Goal: Task Accomplishment & Management: Use online tool/utility

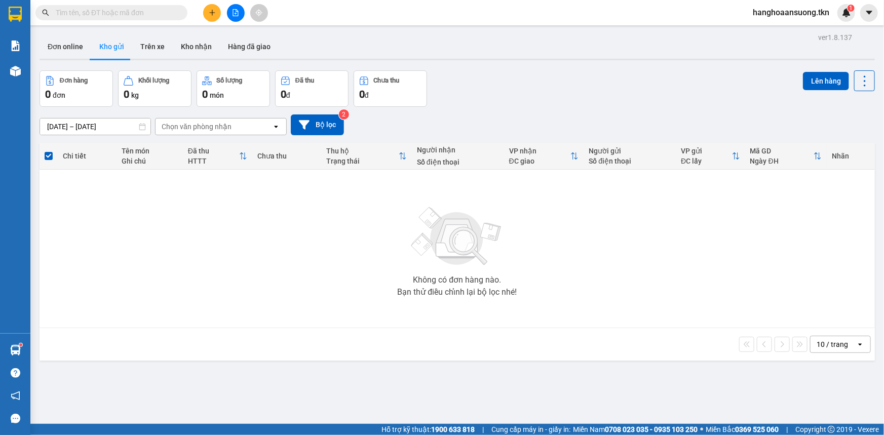
scroll to position [121, 0]
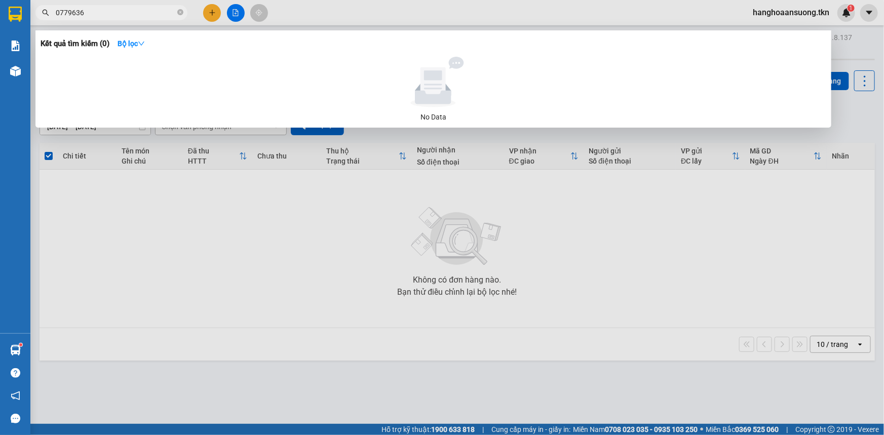
type input "0779636"
click at [215, 9] on div at bounding box center [442, 217] width 884 height 435
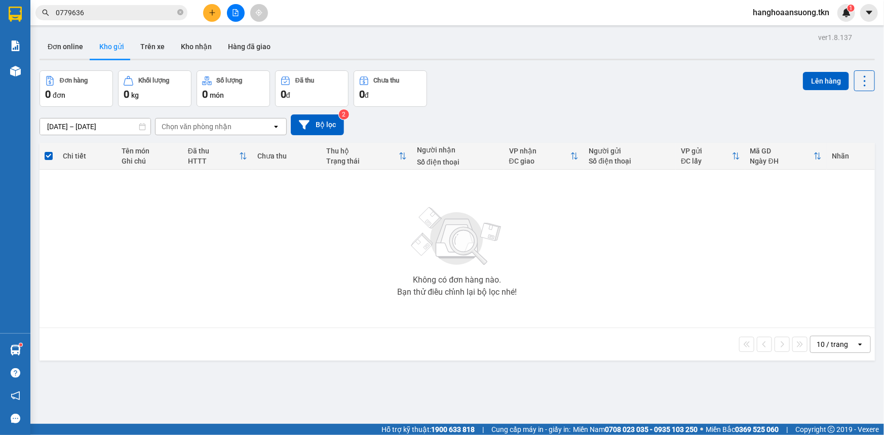
click at [218, 10] on button at bounding box center [212, 13] width 18 height 18
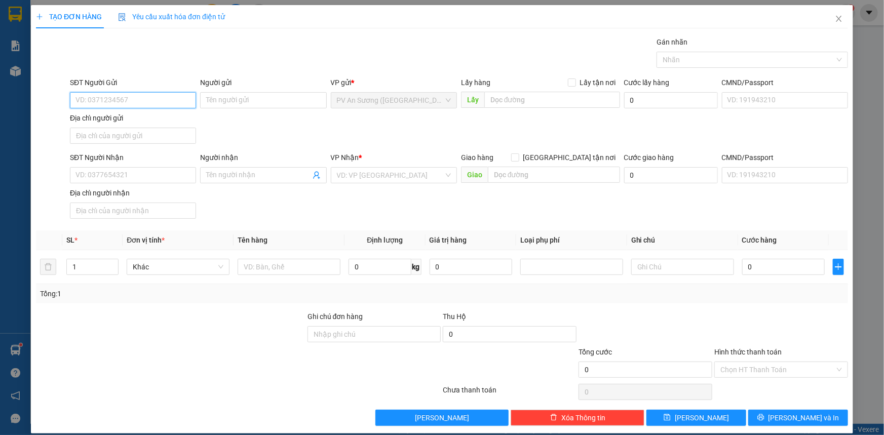
click at [94, 98] on input "SĐT Người Gửi" at bounding box center [133, 100] width 126 height 16
click at [147, 120] on div "0779626774 - PHƯƠNG" at bounding box center [131, 120] width 113 height 11
type input "0779626774"
type input "PHƯƠNG"
type input "0366539939"
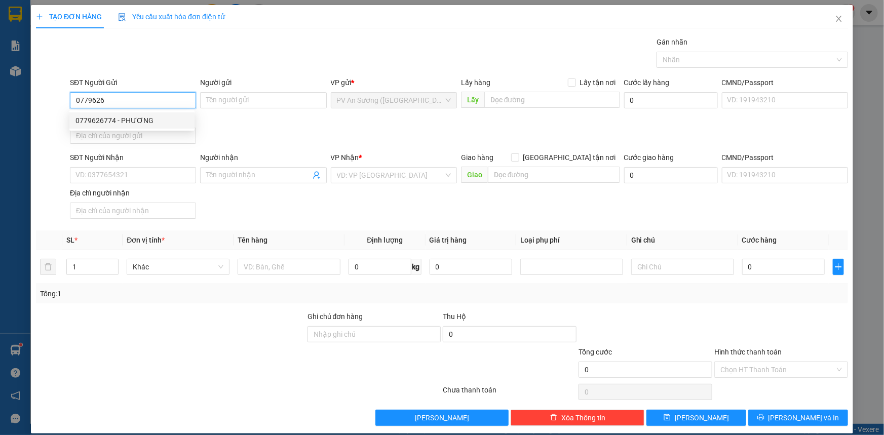
type input "A [DEMOGRAPHIC_DATA]"
type input "80.000"
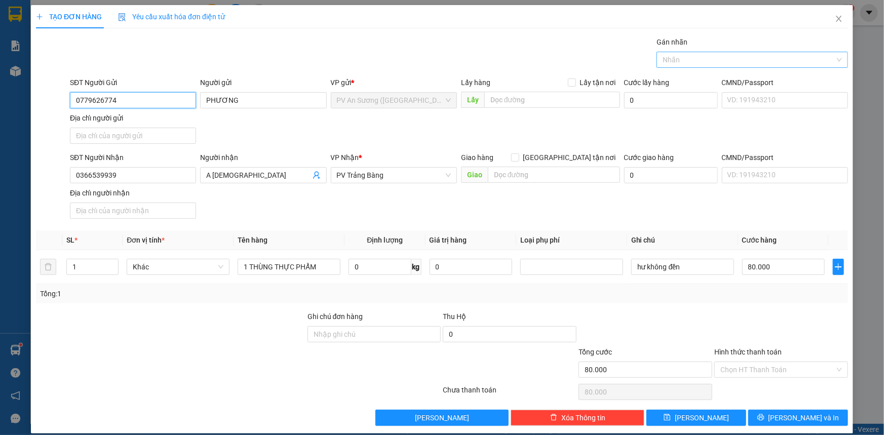
click at [682, 60] on div at bounding box center [747, 60] width 176 height 12
type input "0779626774"
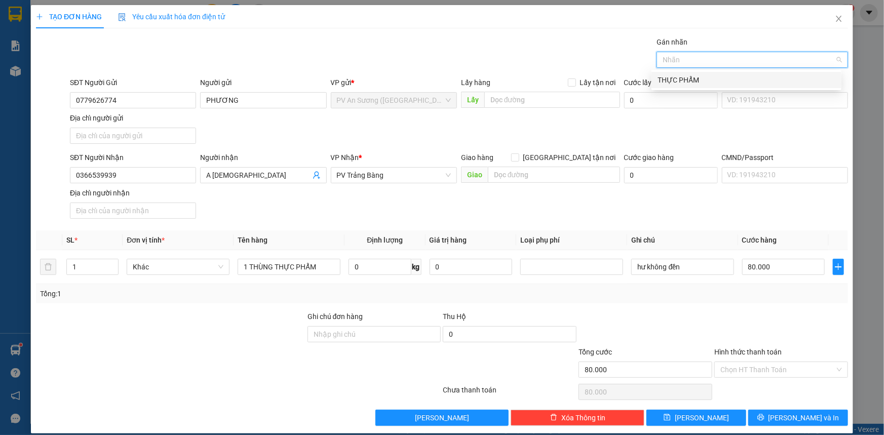
click at [680, 80] on div "THỰC PHẨM" at bounding box center [747, 79] width 178 height 11
click at [661, 209] on div "SĐT Người Nhận 0366539939 Người nhận A HỮU VP Nhận * PV Trảng Bàng Giao hàng [G…" at bounding box center [459, 187] width 782 height 71
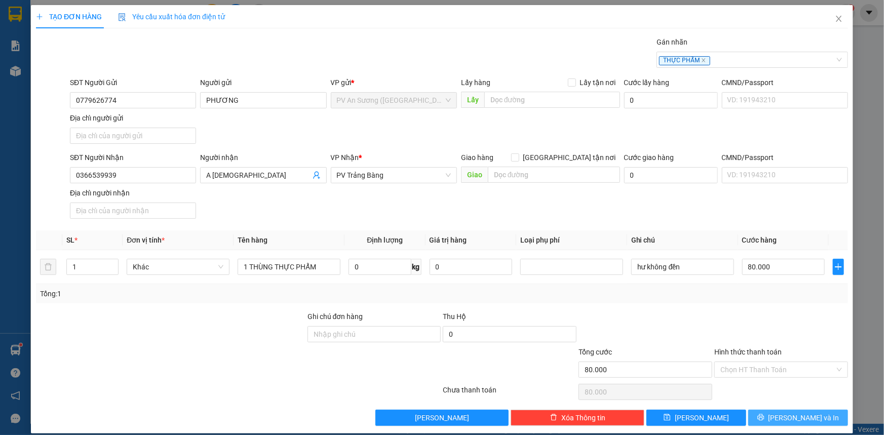
click at [794, 414] on span "[PERSON_NAME] và In" at bounding box center [804, 417] width 71 height 11
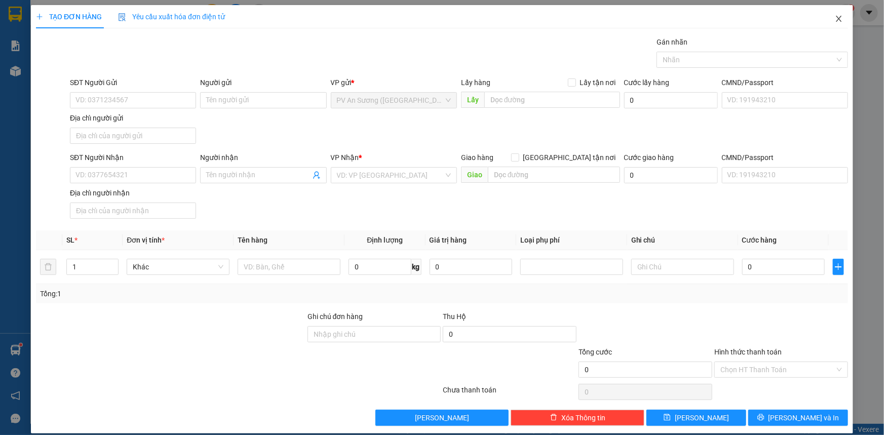
click at [835, 15] on icon "close" at bounding box center [839, 19] width 8 height 8
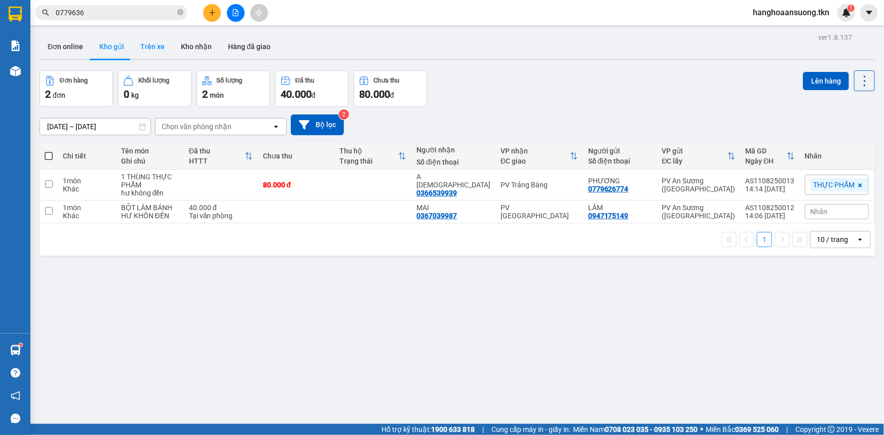
click at [159, 46] on button "Trên xe" at bounding box center [152, 46] width 41 height 24
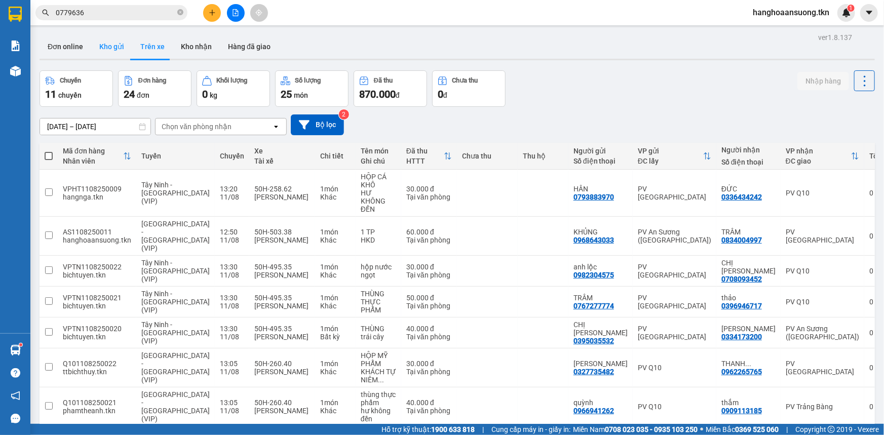
click at [114, 47] on button "Kho gửi" at bounding box center [111, 46] width 41 height 24
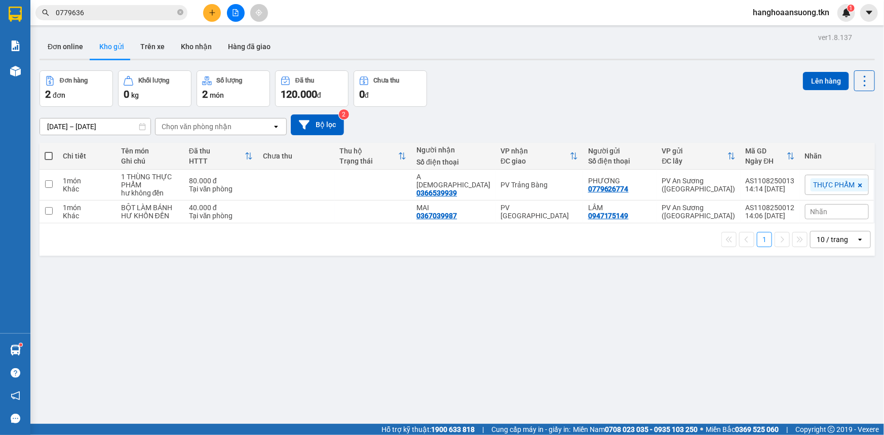
click at [785, 299] on div "ver 1.8.137 Đơn online Kho gửi Trên xe Kho nhận Hàng đã giao Đơn hàng 2 đơn Khố…" at bounding box center [457, 247] width 844 height 435
click at [852, 208] on icon at bounding box center [855, 211] width 7 height 7
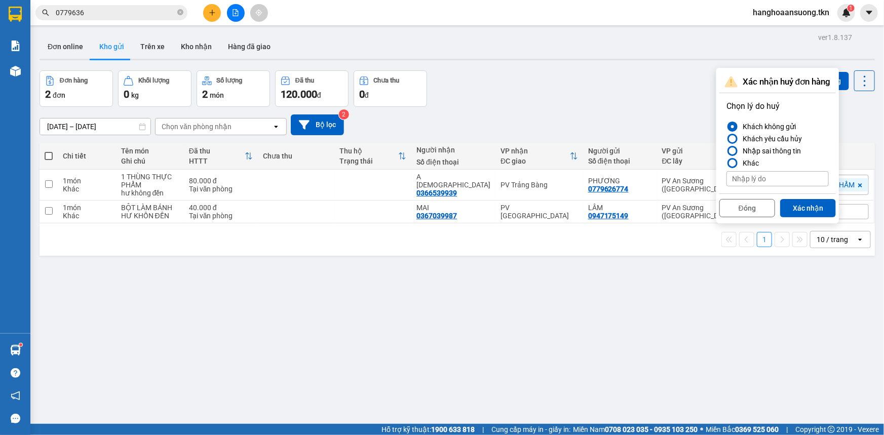
click at [756, 338] on div "ver 1.8.137 Đơn online Kho gửi Trên xe Kho nhận Hàng đã giao Đơn hàng 2 đơn Khố…" at bounding box center [457, 247] width 844 height 435
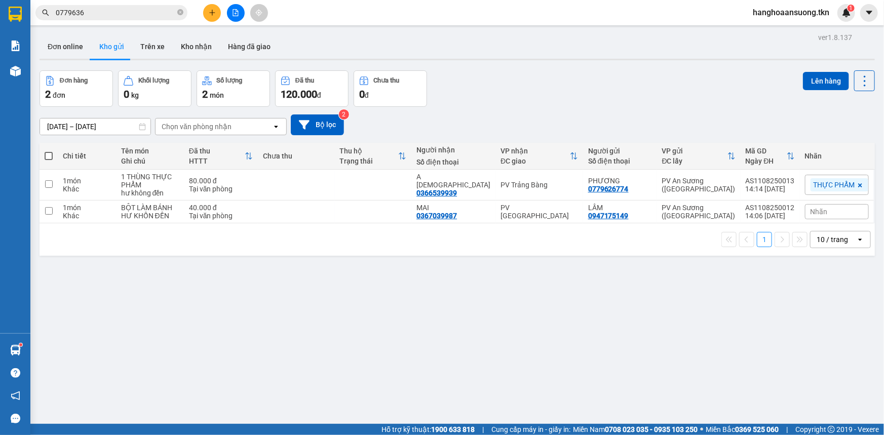
click at [813, 214] on span "Nhãn" at bounding box center [819, 212] width 17 height 8
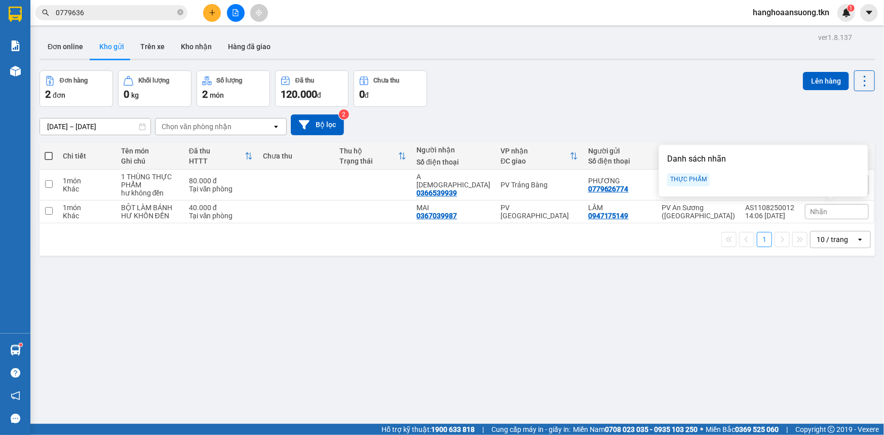
click at [679, 177] on div "THỰC PHẨM" at bounding box center [688, 179] width 43 height 13
click at [664, 103] on div "Đơn hàng 2 đơn Khối lượng 0 kg Số lượng 2 món Đã thu 120.000 đ Chưa thu 0 đ Lên…" at bounding box center [457, 88] width 835 height 36
